Goal: Navigation & Orientation: Find specific page/section

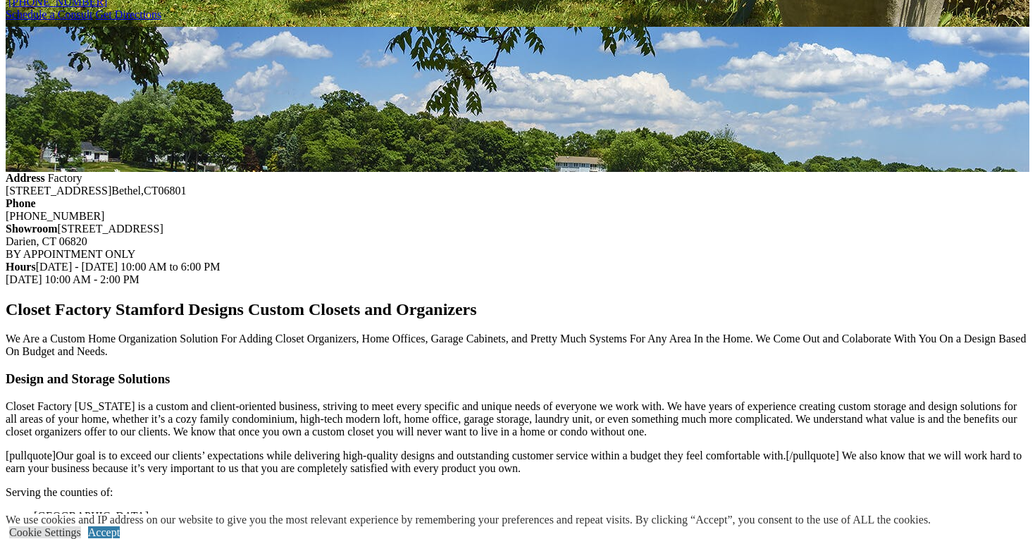
scroll to position [1528, 0]
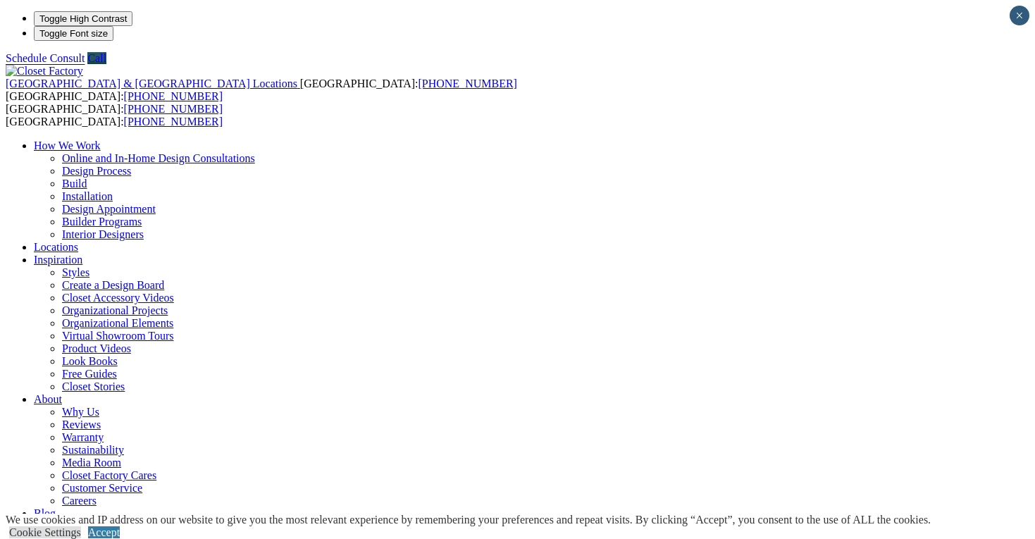
type input "*****"
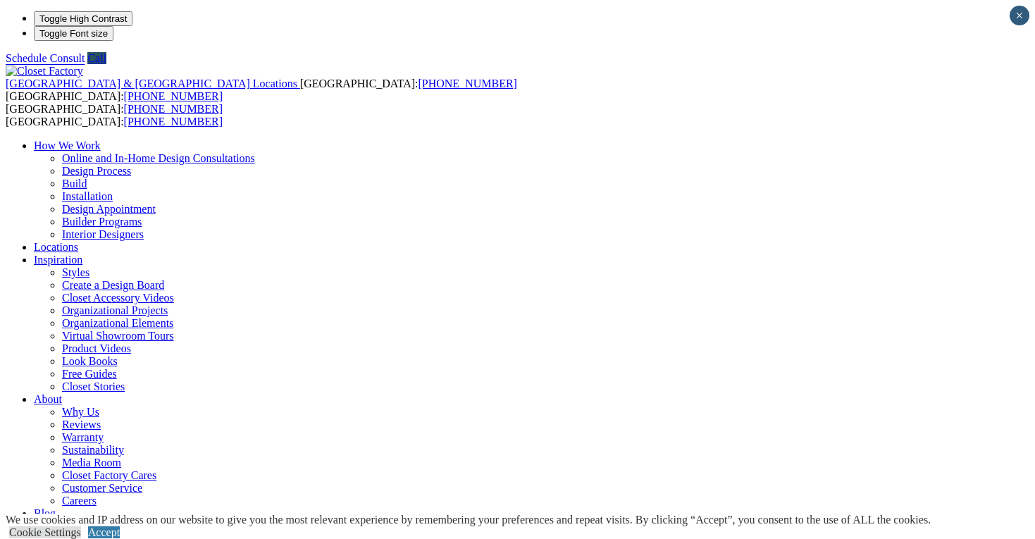
click at [820, 140] on ul "How We Work Online and In-Home Design Consultations Design Process Build Instal…" at bounding box center [518, 336] width 1024 height 393
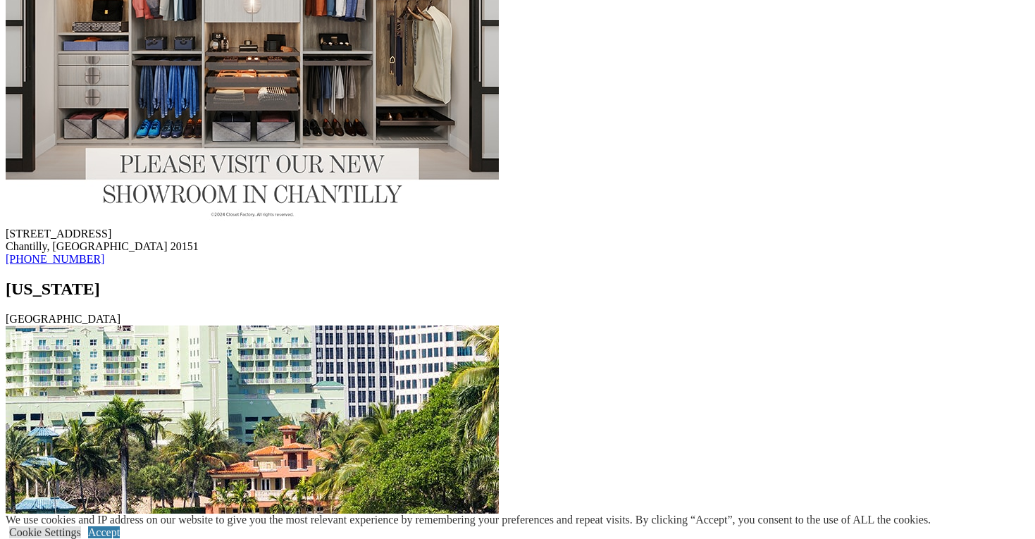
scroll to position [9447, 0]
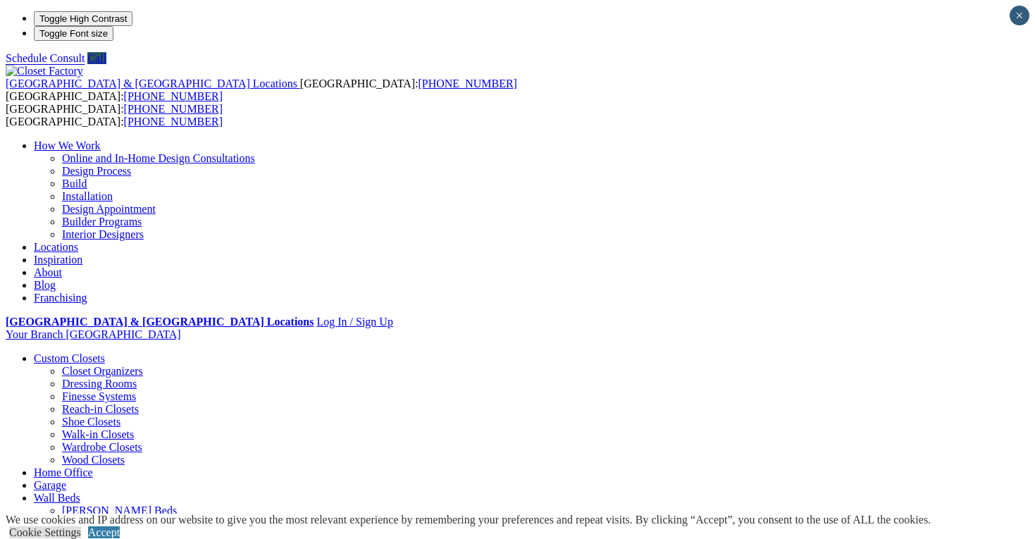
click at [70, 403] on link "Reach-in Closets" at bounding box center [100, 409] width 77 height 12
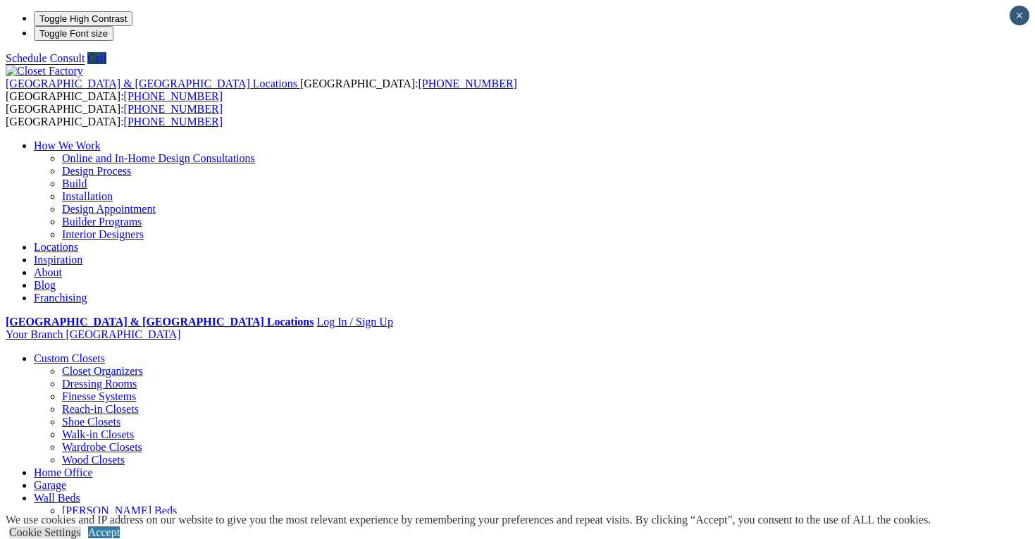
click at [93, 467] on link "Home Office" at bounding box center [63, 473] width 59 height 12
